Goal: Task Accomplishment & Management: Manage account settings

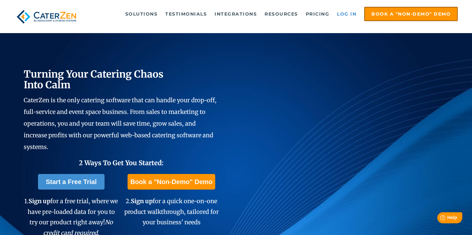
click at [344, 16] on link "Log in" at bounding box center [347, 13] width 26 height 13
click at [342, 16] on link "Log in" at bounding box center [347, 13] width 26 height 13
click at [349, 13] on link "Log in" at bounding box center [347, 13] width 26 height 13
